Goal: Task Accomplishment & Management: Use online tool/utility

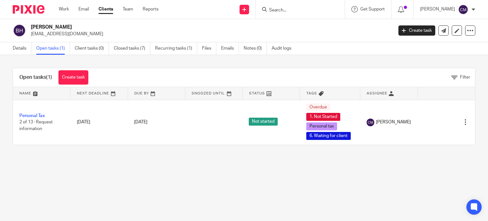
click at [29, 7] on img at bounding box center [29, 9] width 32 height 9
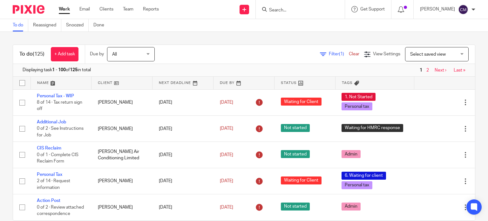
click at [329, 55] on span "Filter (1)" at bounding box center [339, 54] width 20 height 4
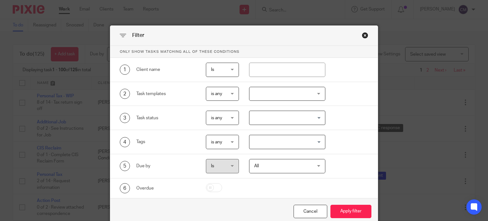
click at [276, 94] on div at bounding box center [287, 94] width 76 height 14
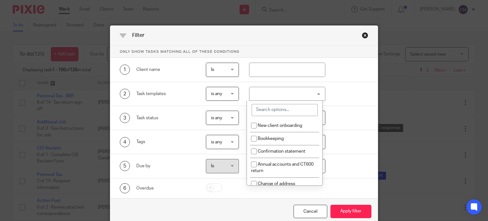
click at [276, 104] on input "search" at bounding box center [285, 110] width 66 height 12
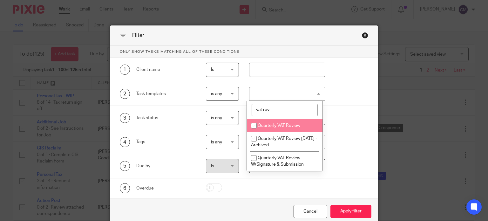
type input "vat rev"
click at [292, 127] on span "Quarterly VAT Review" at bounding box center [279, 125] width 43 height 4
checkbox input "true"
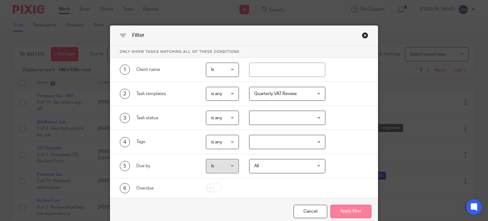
click at [354, 211] on button "Apply filter" at bounding box center [350, 212] width 41 height 14
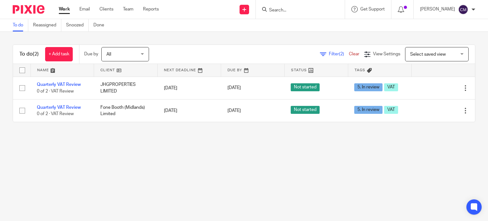
click at [30, 11] on img at bounding box center [29, 9] width 32 height 9
